Goal: Transaction & Acquisition: Download file/media

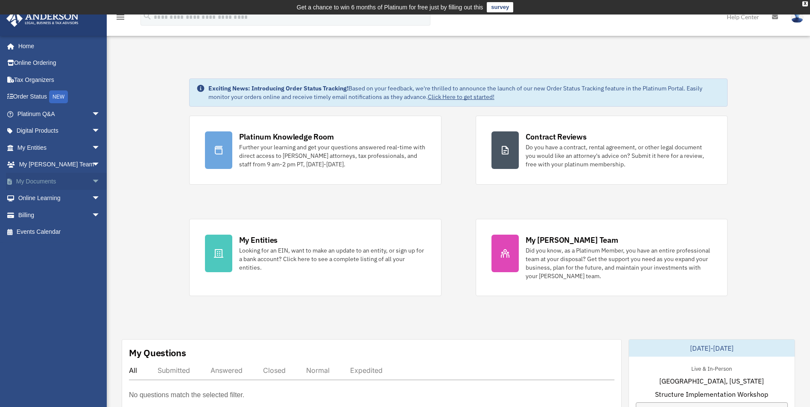
click at [39, 184] on link "My Documents arrow_drop_down" at bounding box center [59, 181] width 107 height 17
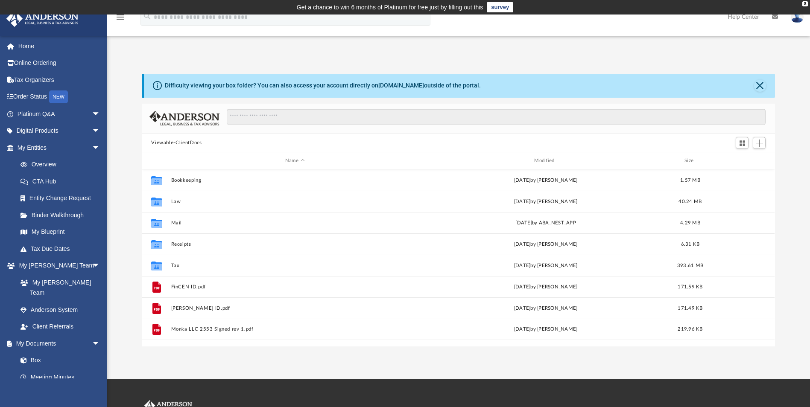
scroll to position [188, 627]
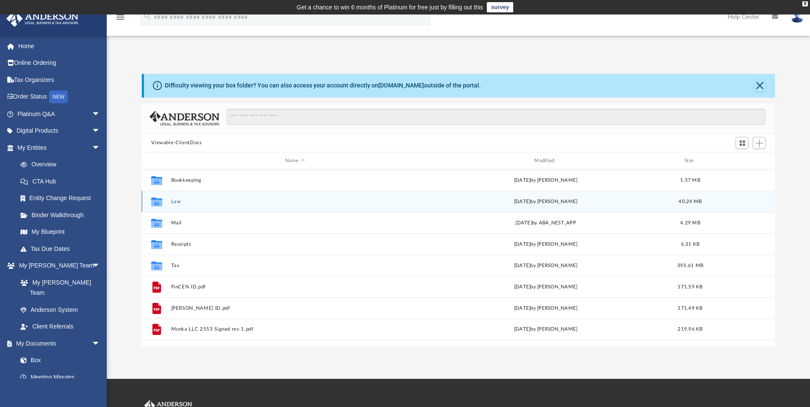
click at [176, 202] on button "Law" at bounding box center [294, 202] width 247 height 6
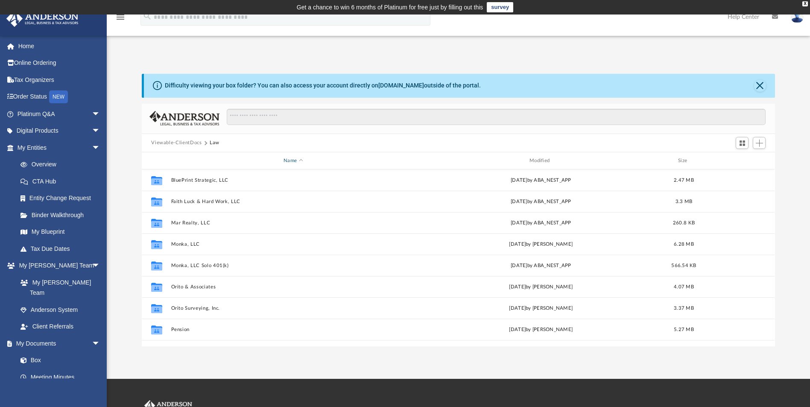
click at [292, 160] on div "Name" at bounding box center [293, 161] width 244 height 8
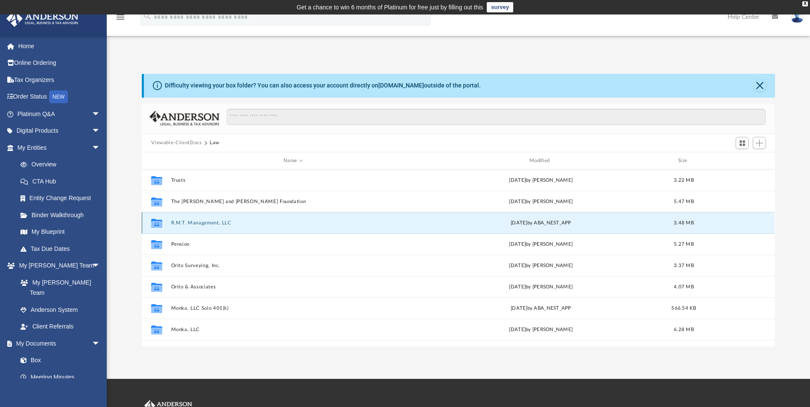
click at [208, 224] on button "R.M.T. Management, LLC" at bounding box center [293, 223] width 244 height 6
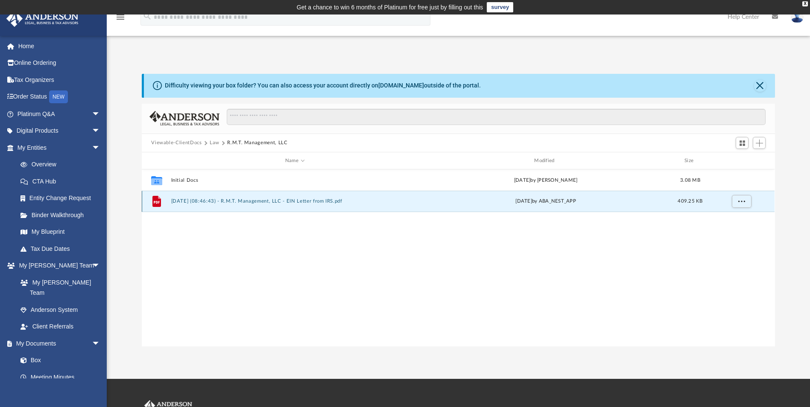
click at [236, 202] on button "[DATE] (08:46:43) - R.M.T. Management, LLC - EIN Letter from IRS.pdf" at bounding box center [294, 202] width 247 height 6
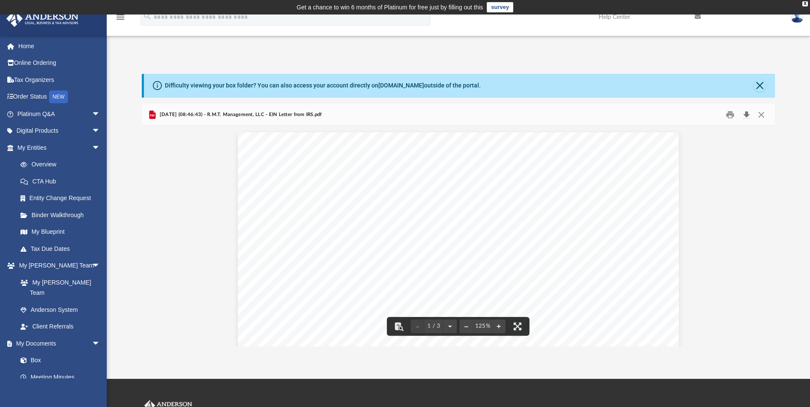
click at [744, 117] on button "Download" at bounding box center [746, 114] width 15 height 13
click at [756, 85] on button "Close" at bounding box center [760, 86] width 12 height 12
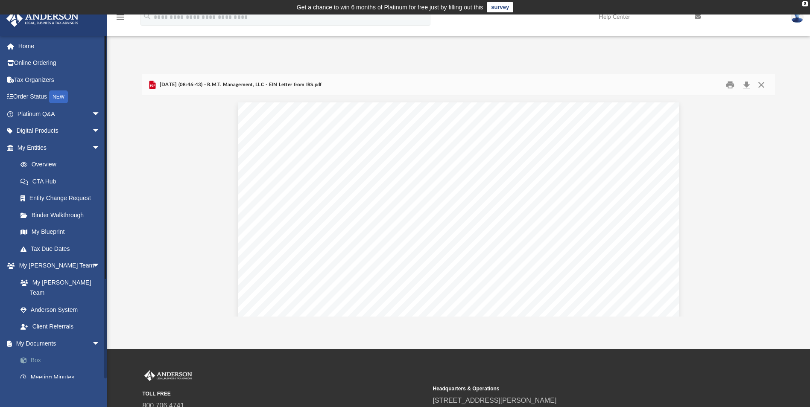
click at [35, 352] on link "Box" at bounding box center [62, 360] width 101 height 17
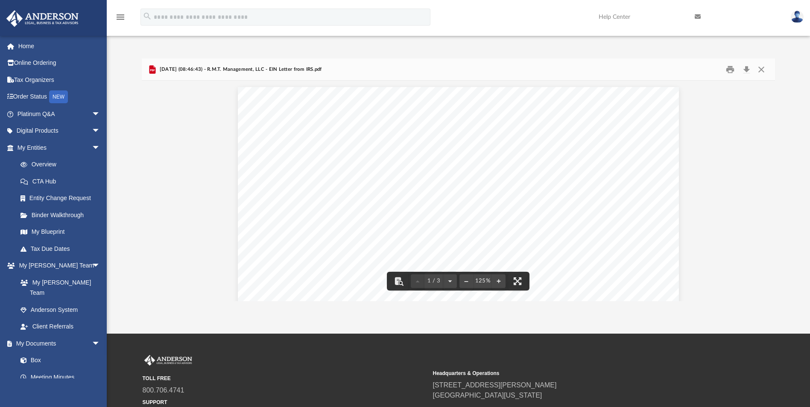
scroll to position [0, 0]
